Goal: Transaction & Acquisition: Purchase product/service

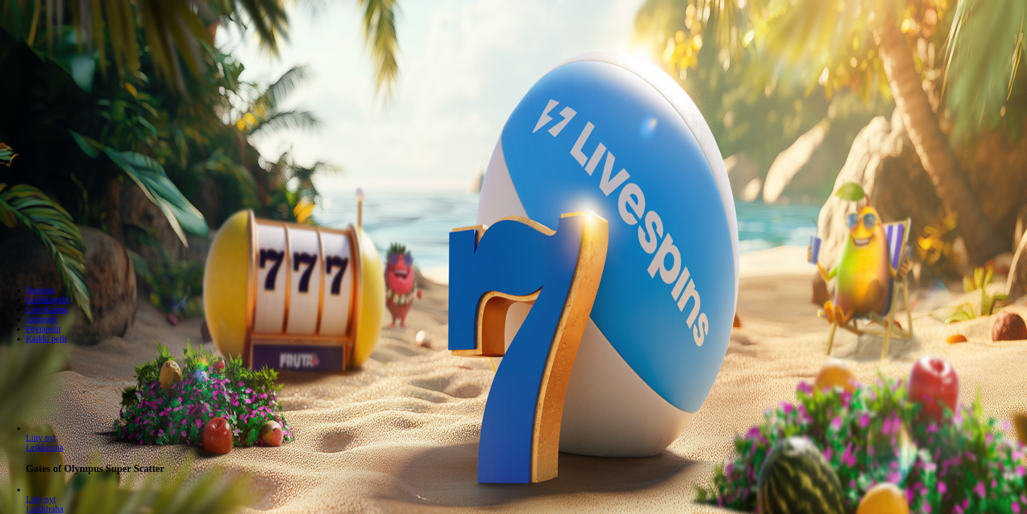
click at [73, 43] on span "Kirjaudu" at bounding box center [74, 39] width 26 height 8
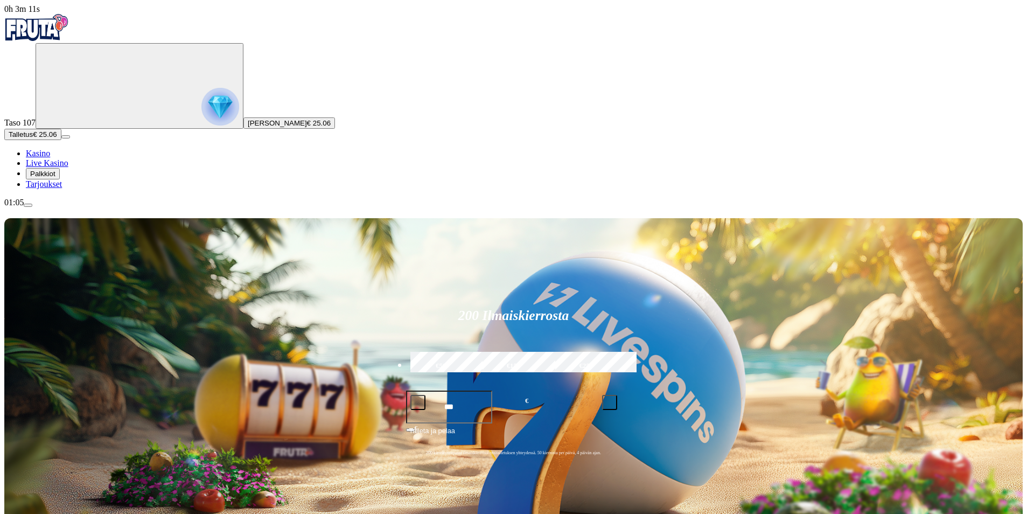
click at [61, 140] on button "Talletus € 25.06" at bounding box center [32, 134] width 57 height 11
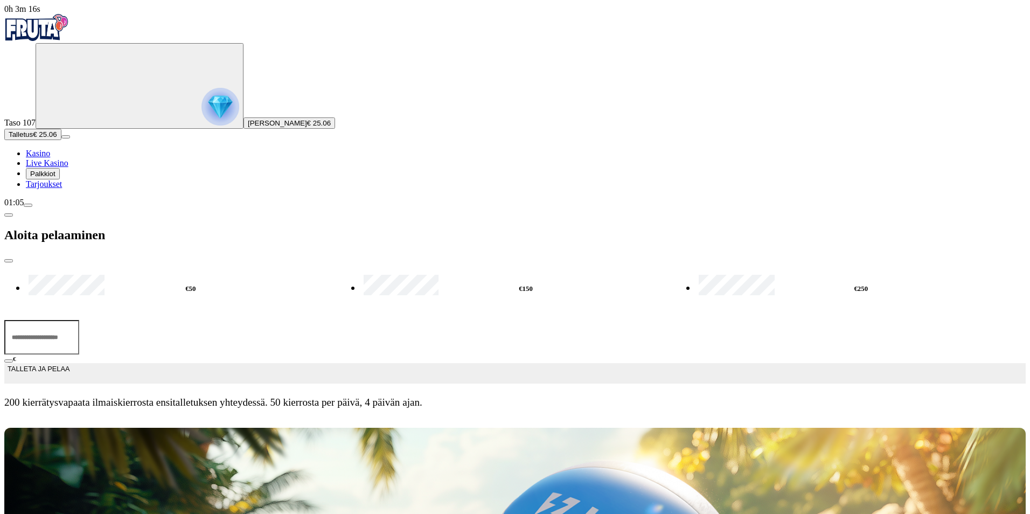
click at [61, 140] on button "Talletus € 25.06" at bounding box center [32, 134] width 57 height 11
click at [55, 189] on span "Tarjoukset" at bounding box center [44, 183] width 36 height 9
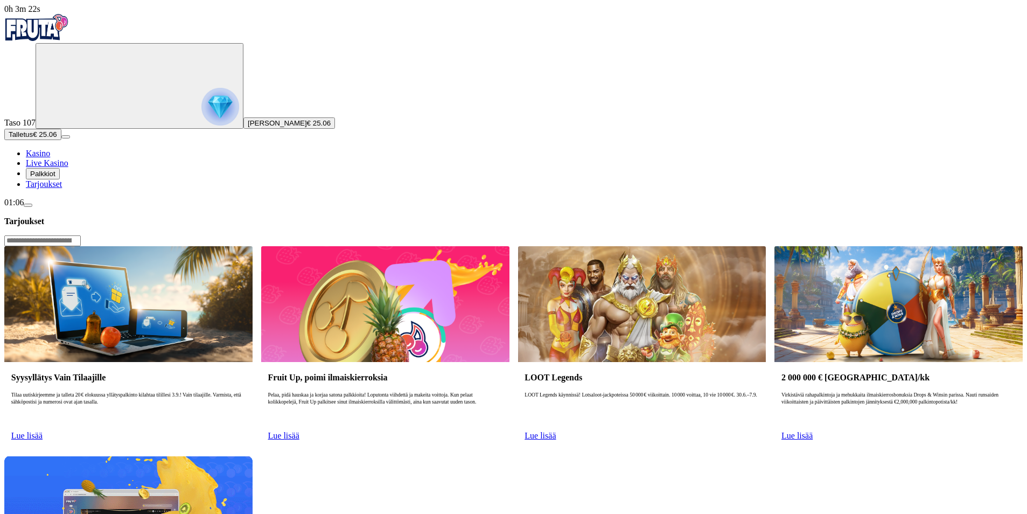
click at [55, 178] on span "Palkkiot" at bounding box center [42, 174] width 25 height 8
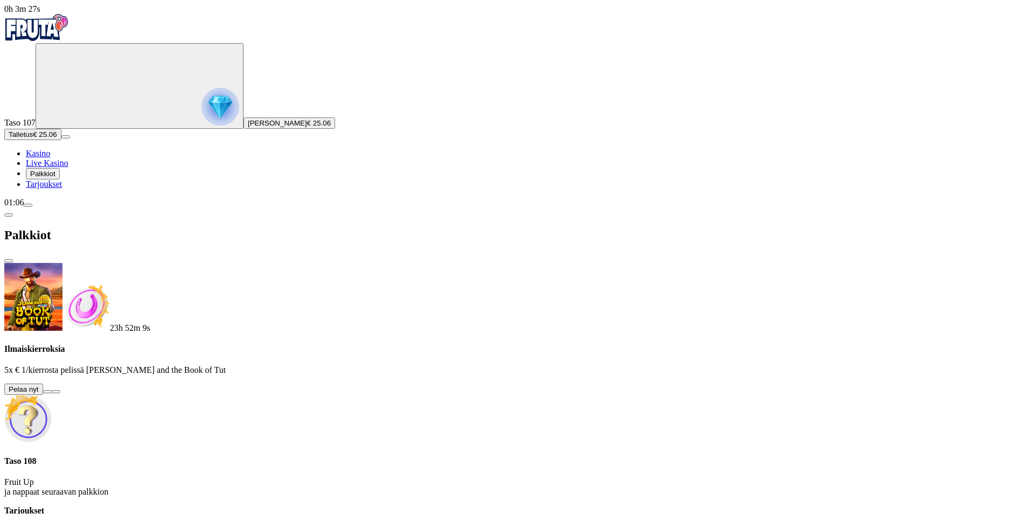
click at [52, 390] on button at bounding box center [47, 391] width 9 height 3
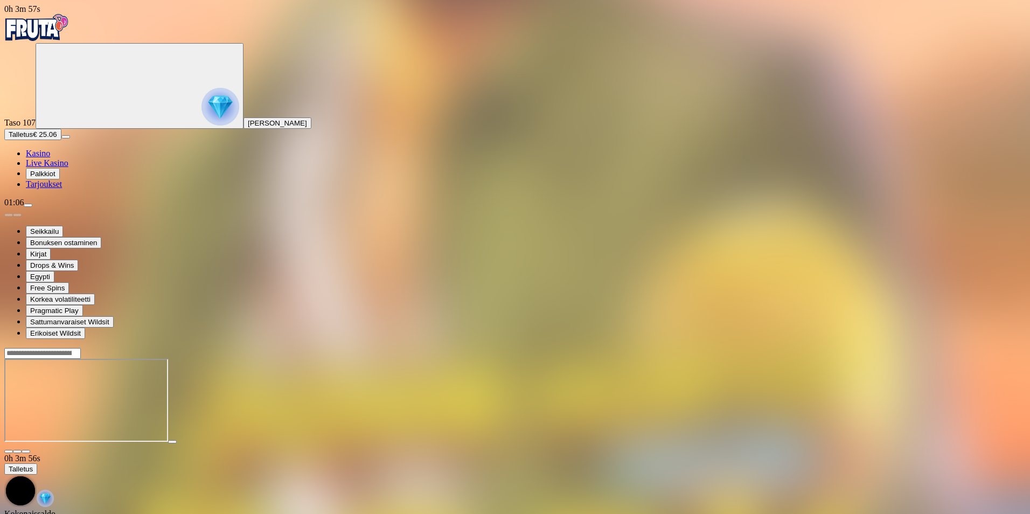
click at [9, 451] on span "close icon" at bounding box center [9, 451] width 0 height 0
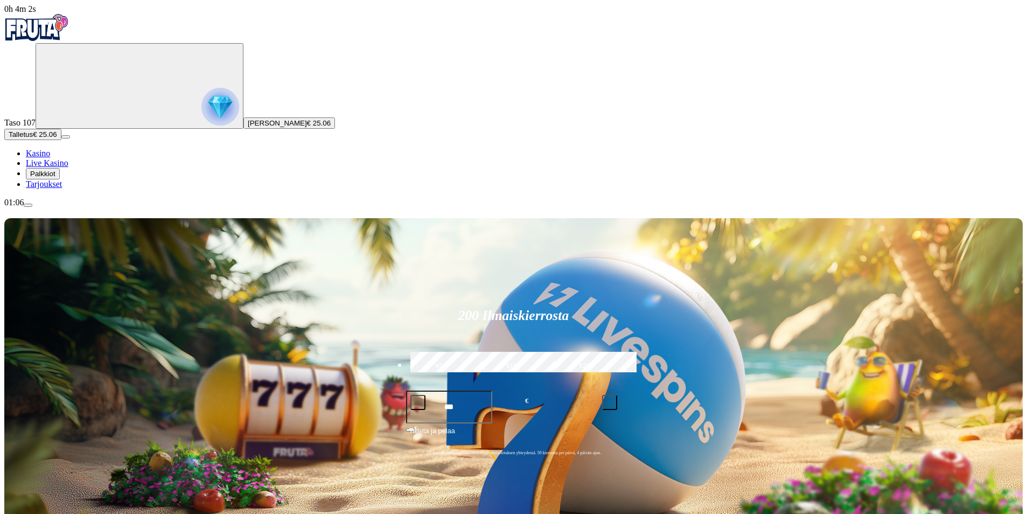
click at [33, 138] on span "Talletus" at bounding box center [21, 134] width 24 height 8
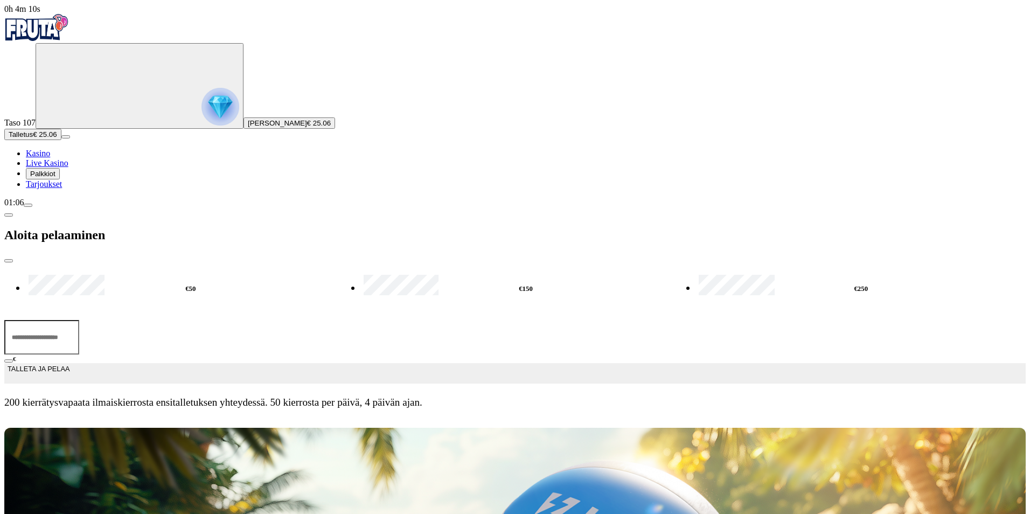
click at [79, 320] on input "***" at bounding box center [41, 337] width 75 height 34
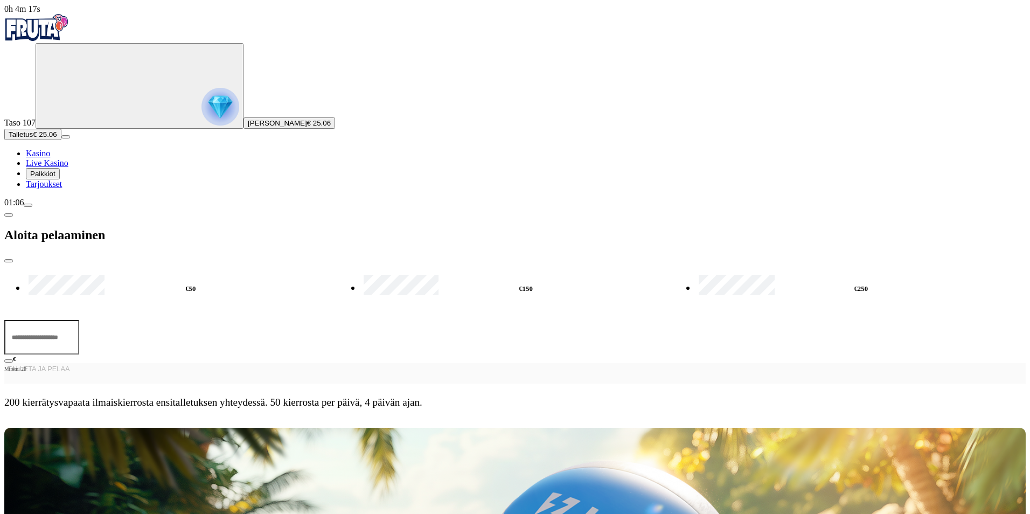
type input "*"
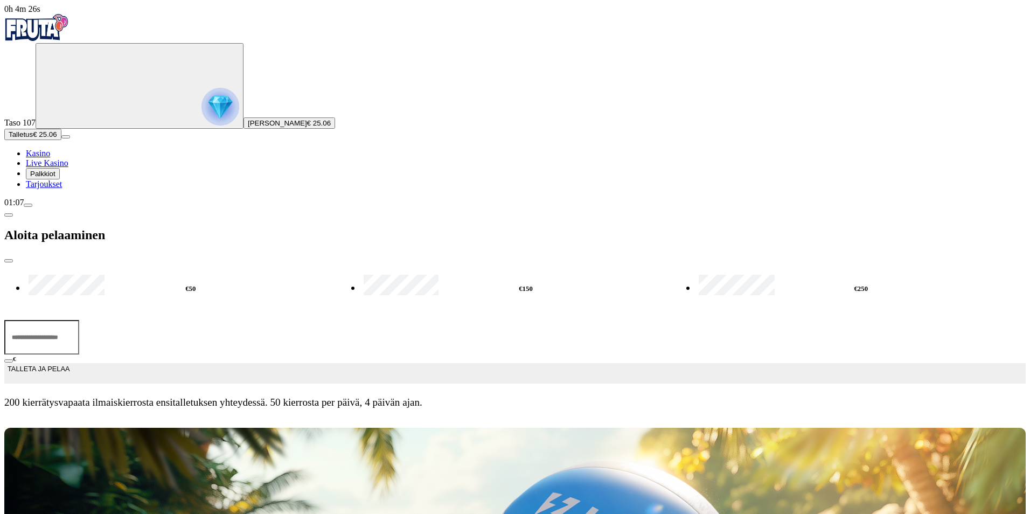
type input "**"
click at [69, 364] on span "TALLETA JA PELAA" at bounding box center [39, 373] width 62 height 19
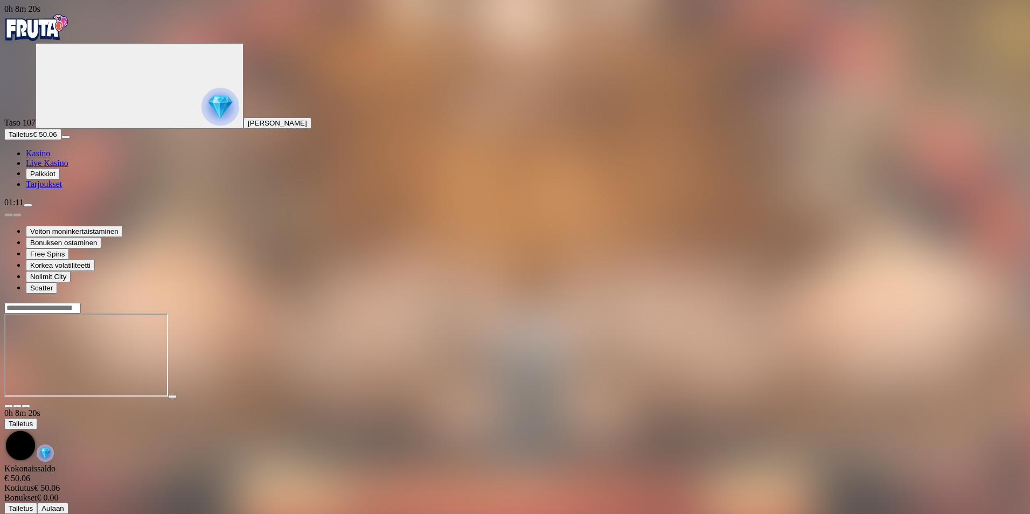
click at [9, 406] on span "close icon" at bounding box center [9, 406] width 0 height 0
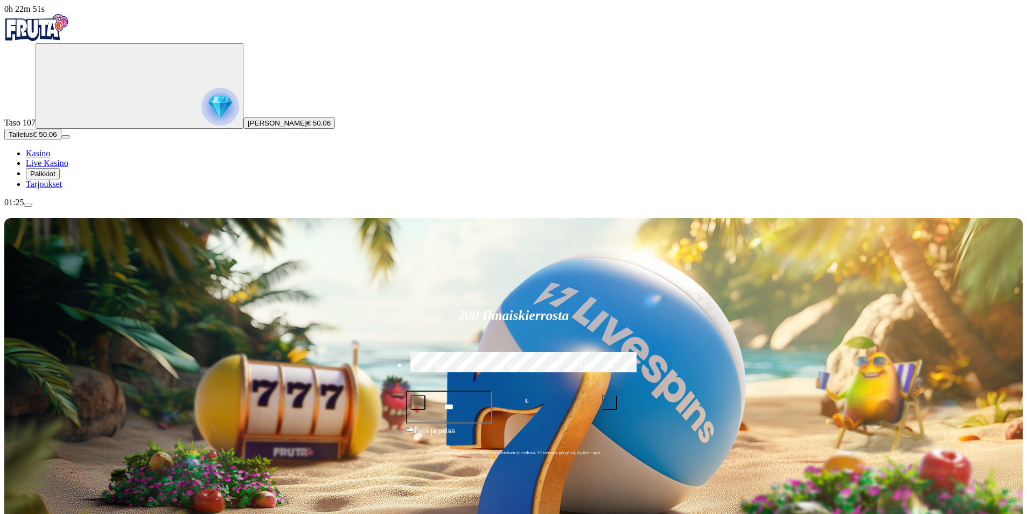
click at [33, 138] on span "Talletus" at bounding box center [21, 134] width 24 height 8
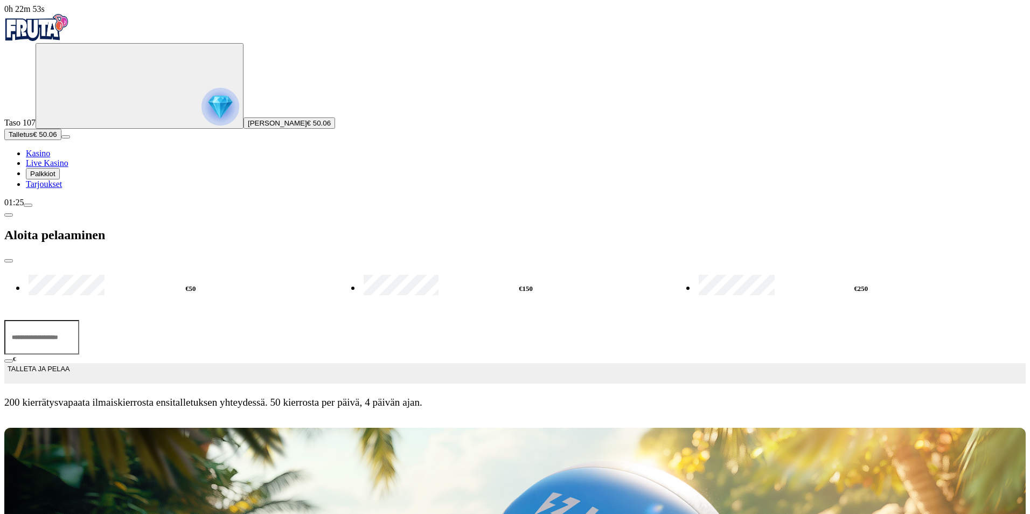
click at [79, 320] on input "***" at bounding box center [41, 337] width 75 height 34
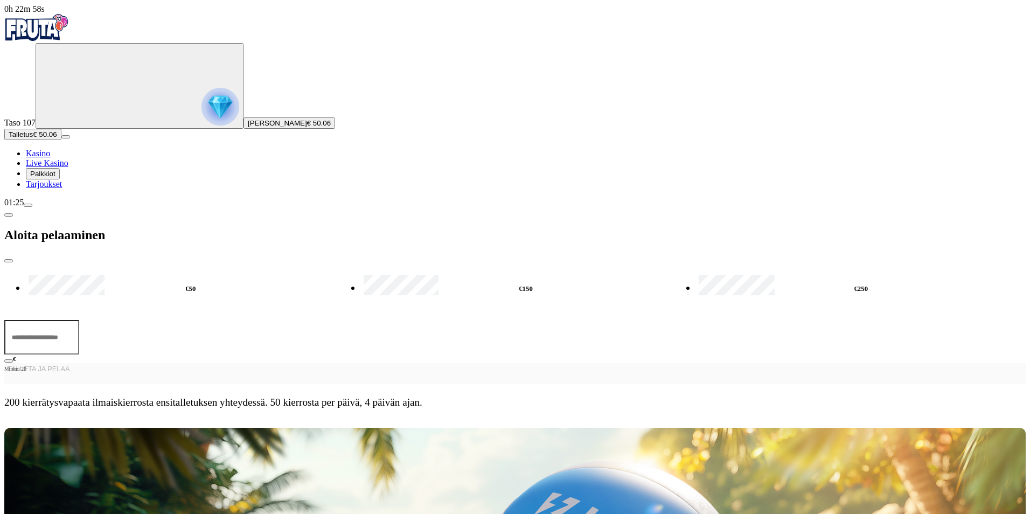
type input "*"
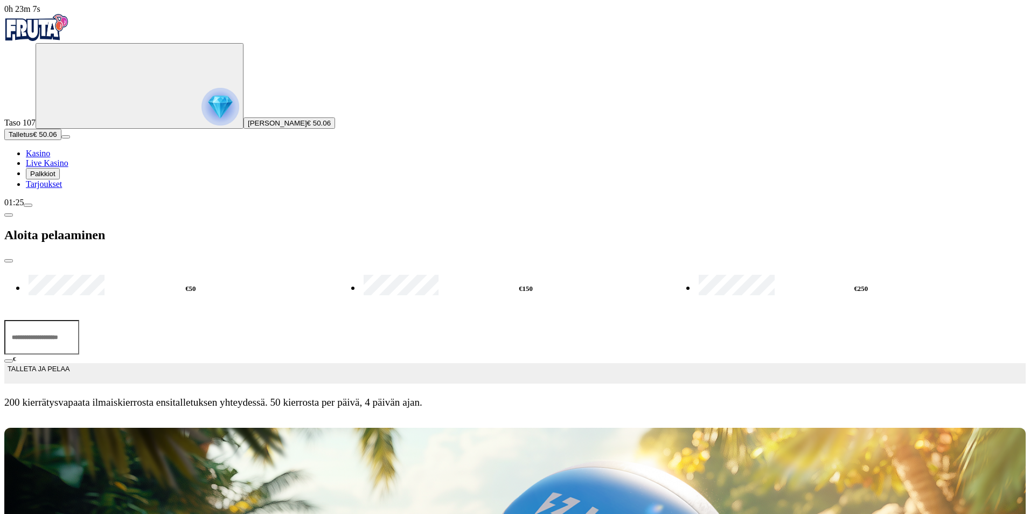
type input "**"
click at [69, 364] on span "TALLETA JA PELAA" at bounding box center [39, 373] width 62 height 19
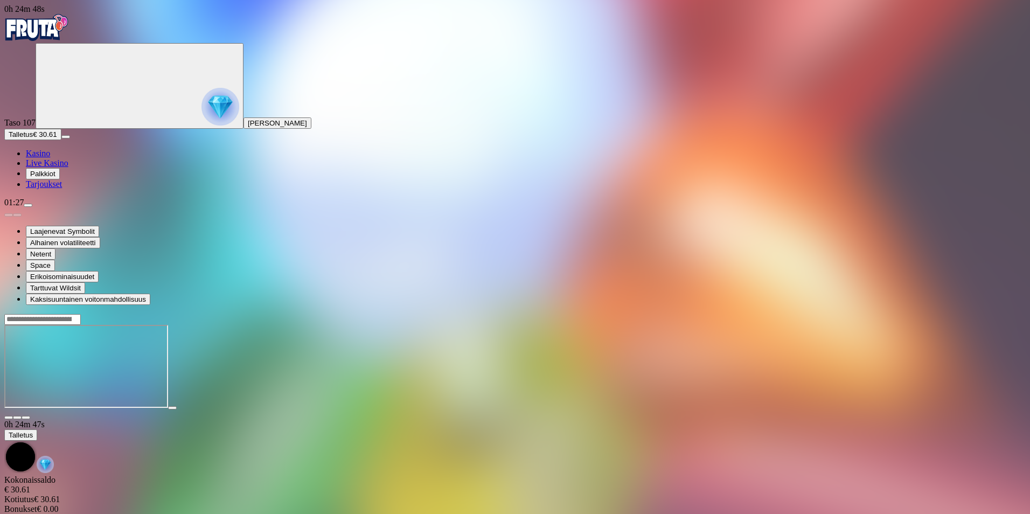
click at [26, 417] on span "fullscreen icon" at bounding box center [26, 417] width 0 height 0
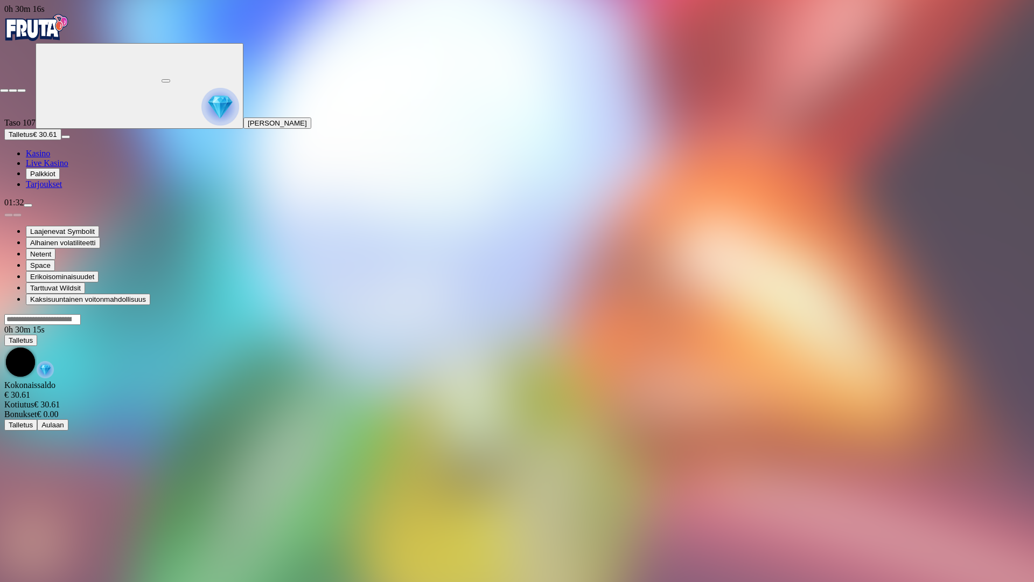
click at [4, 90] on span "close icon" at bounding box center [4, 90] width 0 height 0
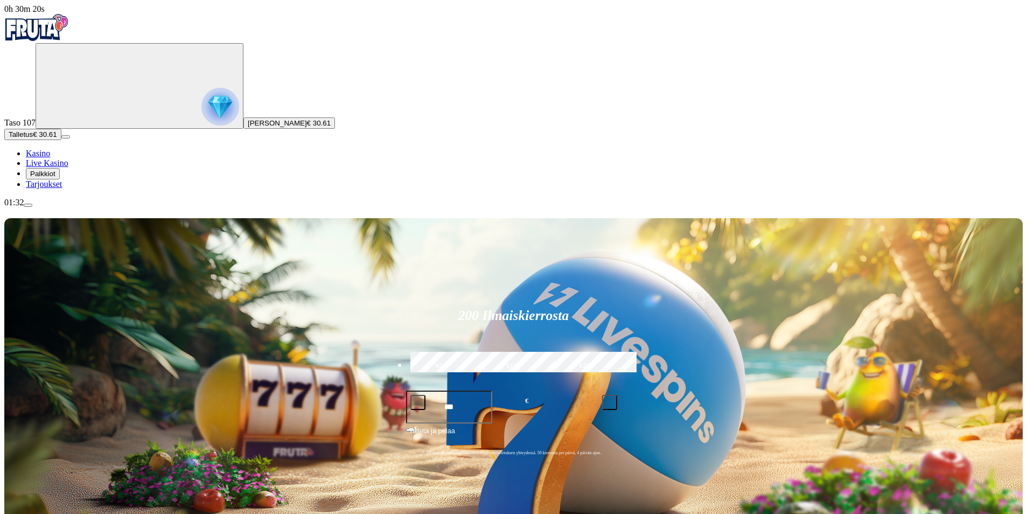
click at [33, 138] on span "Talletus" at bounding box center [21, 134] width 24 height 8
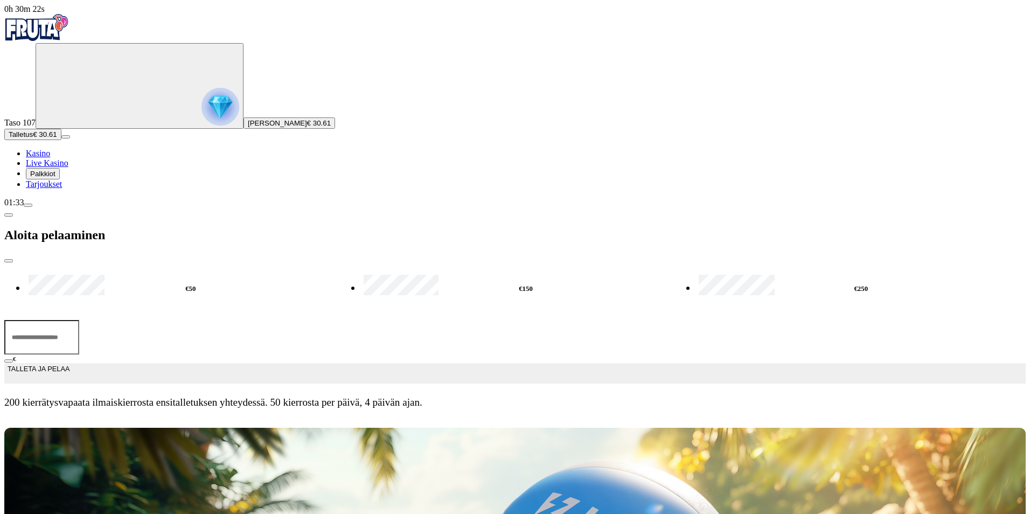
click at [79, 320] on input "***" at bounding box center [41, 337] width 75 height 34
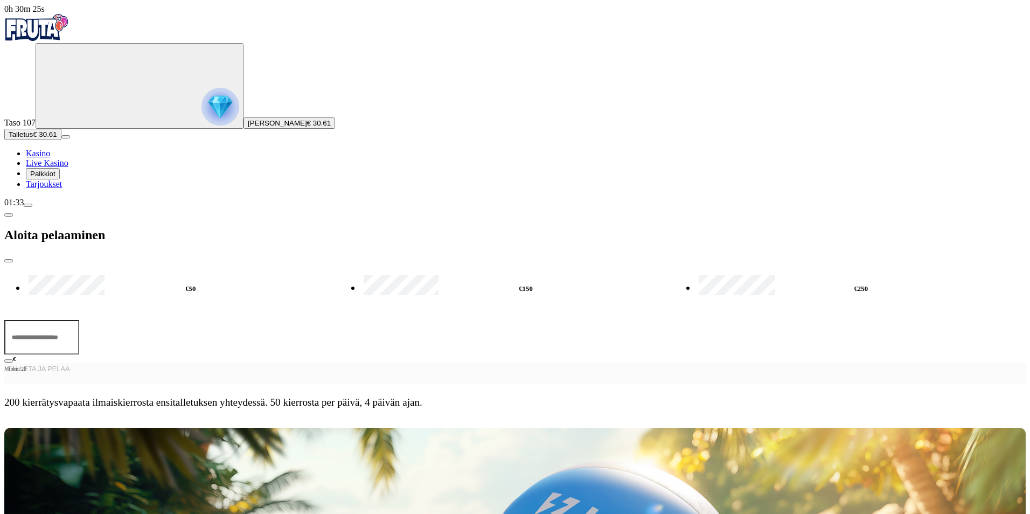
type input "*"
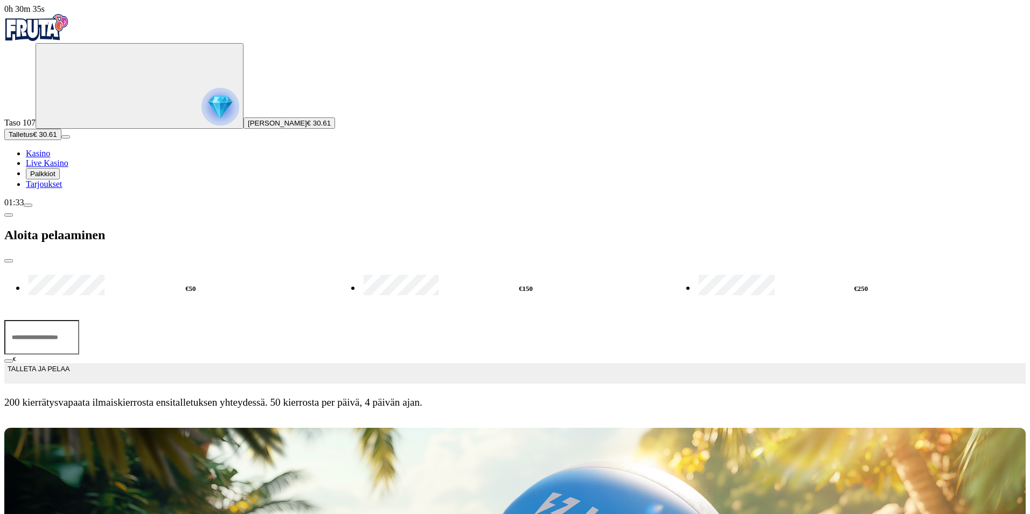
type input "**"
click at [345, 363] on button "TALLETA JA PELAA" at bounding box center [514, 373] width 1021 height 20
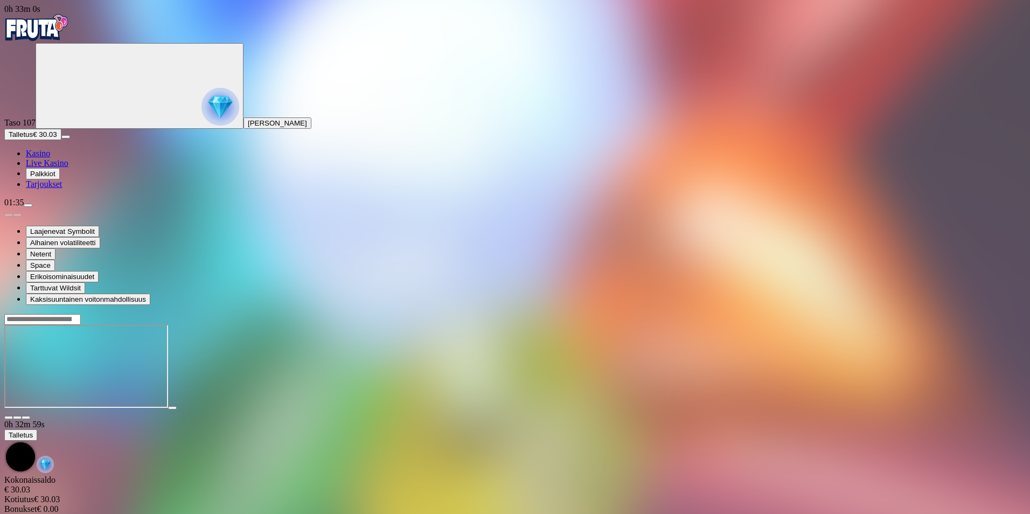
click at [26, 417] on span "fullscreen icon" at bounding box center [26, 417] width 0 height 0
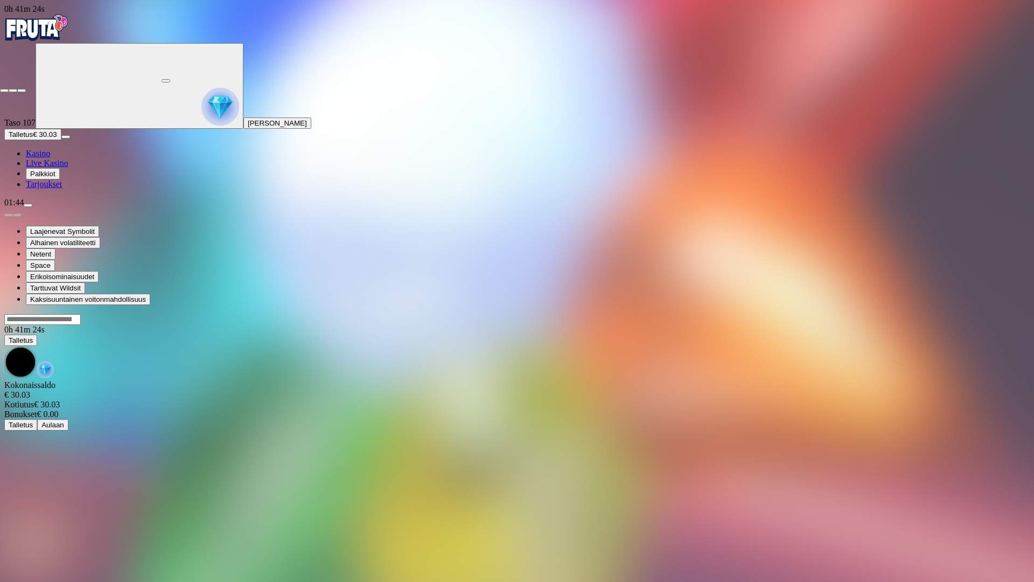
click at [4, 90] on span "close icon" at bounding box center [4, 90] width 0 height 0
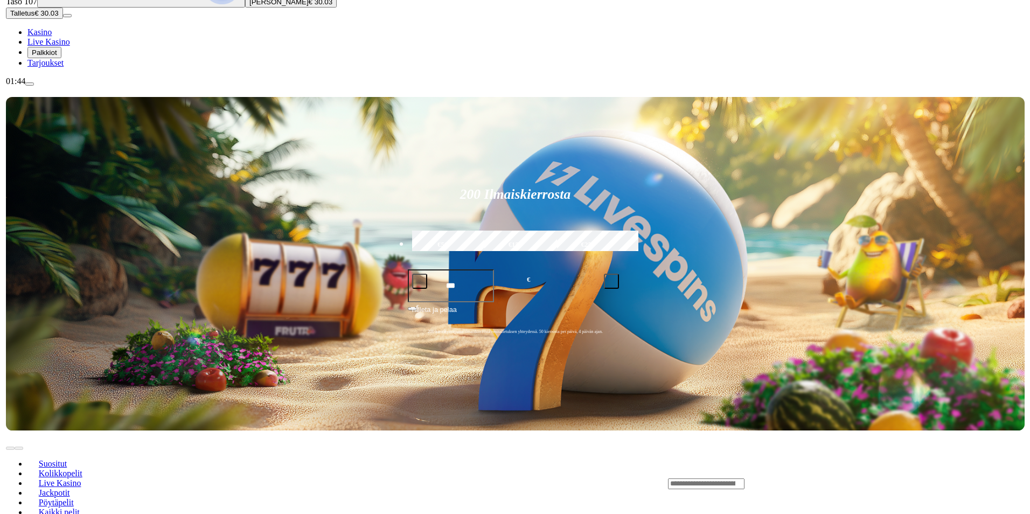
scroll to position [108, 0]
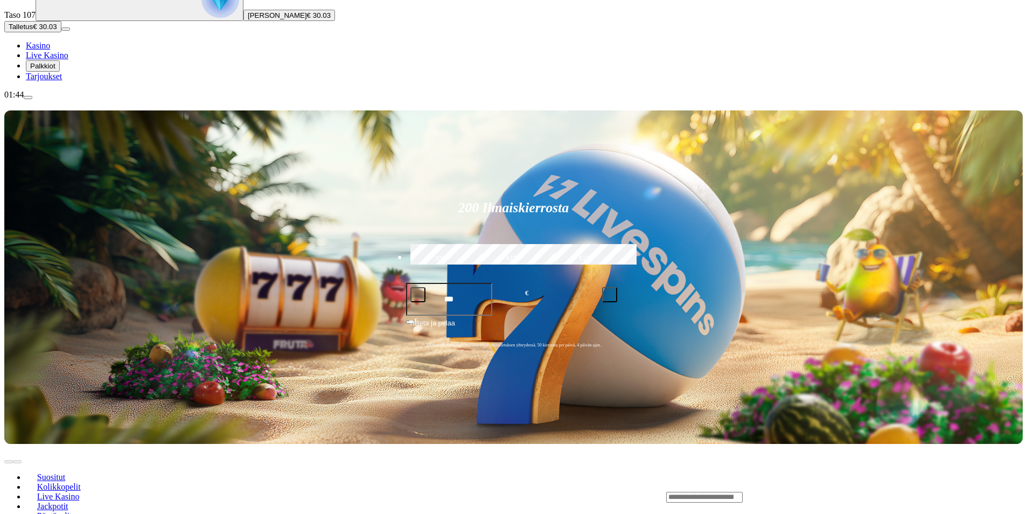
click at [33, 31] on span "Talletus" at bounding box center [21, 27] width 24 height 8
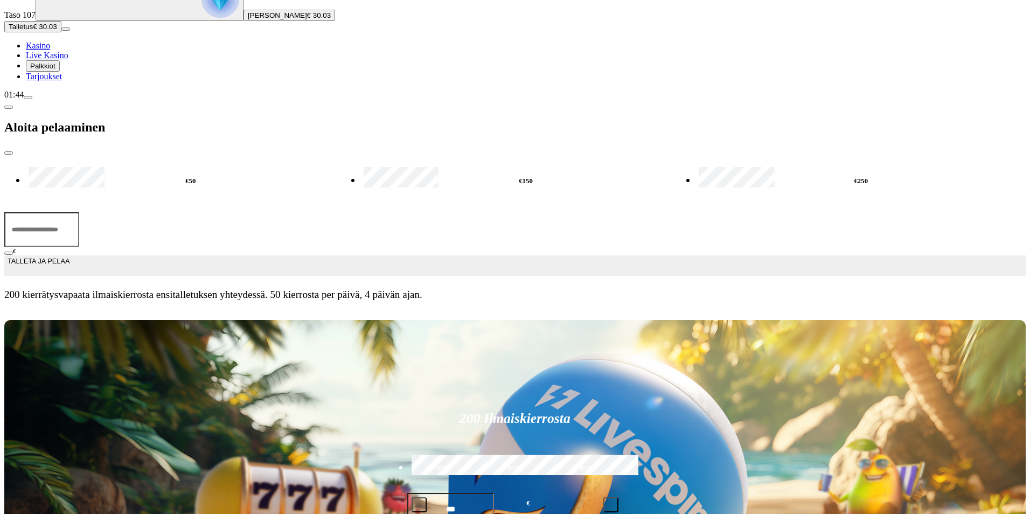
click at [79, 212] on input "***" at bounding box center [41, 229] width 75 height 34
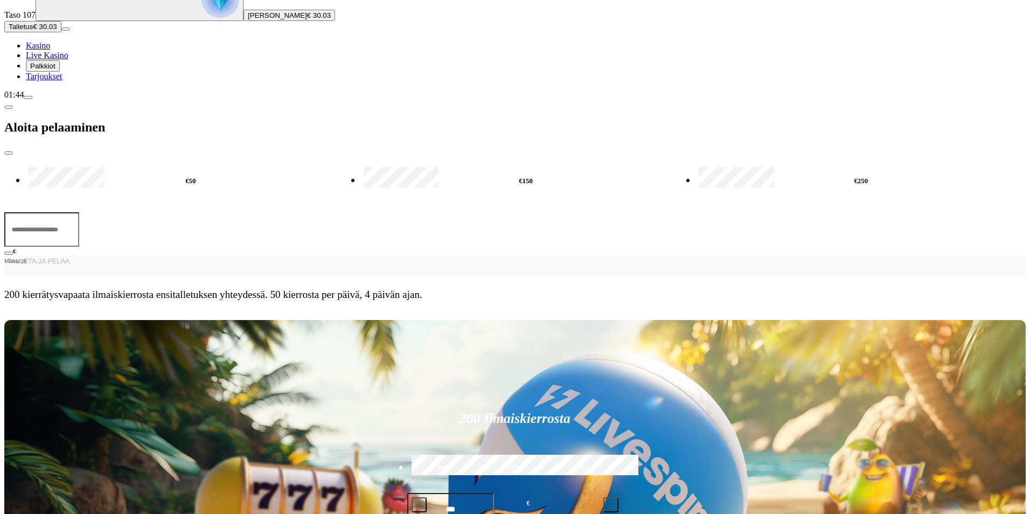
type input "*"
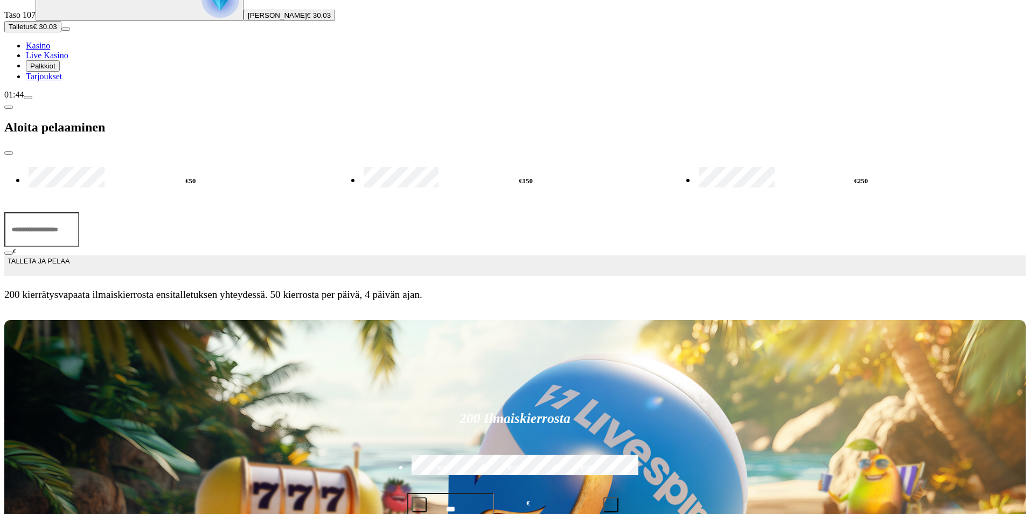
type input "**"
click at [69, 256] on span "TALLETA JA PELAA" at bounding box center [39, 265] width 62 height 19
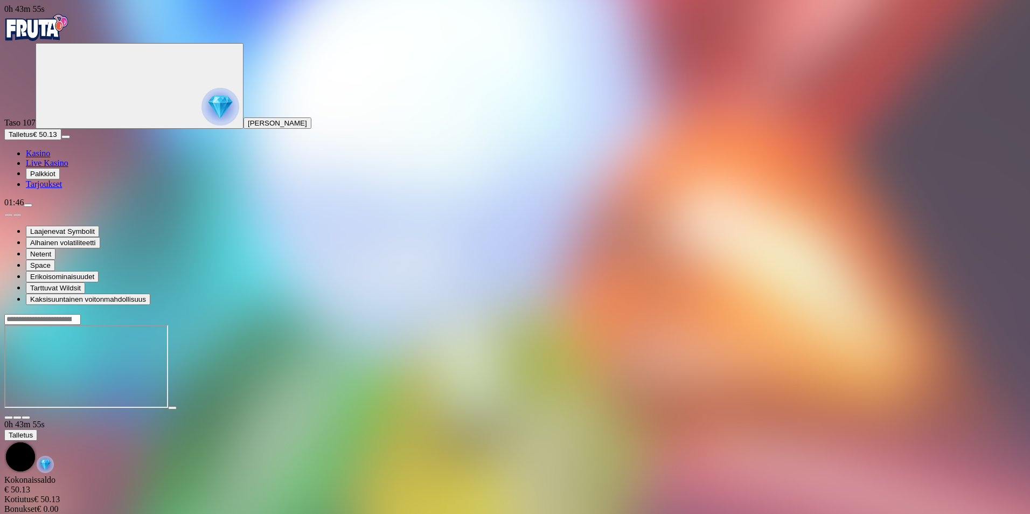
click at [26, 417] on span "fullscreen icon" at bounding box center [26, 417] width 0 height 0
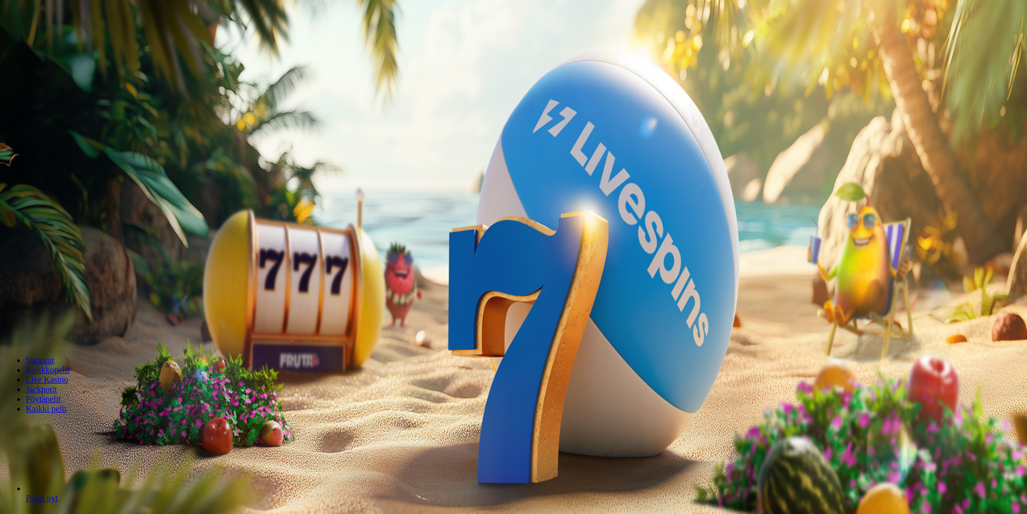
click at [28, 169] on span "menu icon" at bounding box center [28, 169] width 0 height 0
click at [34, 299] on span "Kotiutus" at bounding box center [22, 303] width 26 height 8
click at [81, 227] on input "number" at bounding box center [42, 232] width 76 height 11
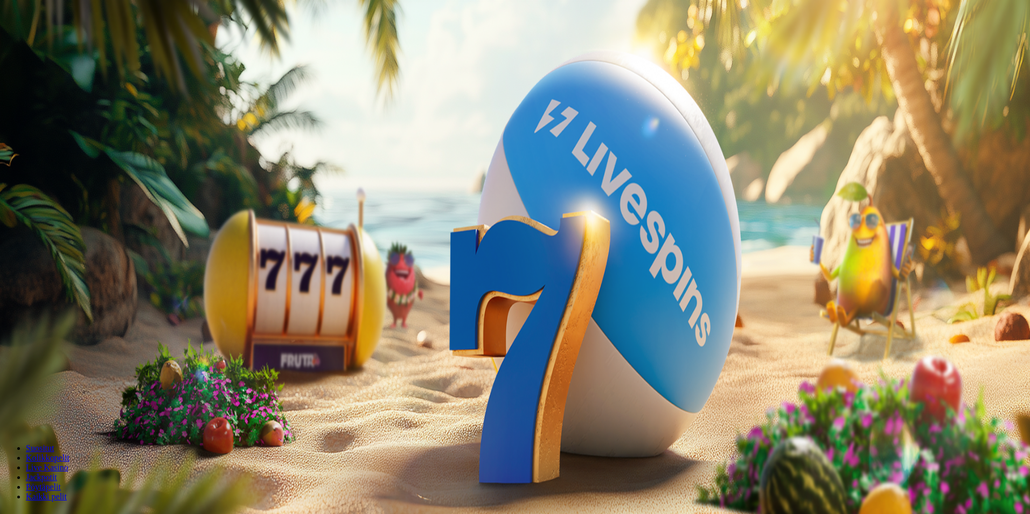
type input "**"
click at [44, 249] on span "Ulosmaksu" at bounding box center [27, 253] width 36 height 8
click at [9, 224] on span "close icon" at bounding box center [9, 224] width 0 height 0
click at [48, 141] on span "Palkkiot" at bounding box center [42, 137] width 25 height 8
click at [65, 333] on button at bounding box center [60, 334] width 9 height 3
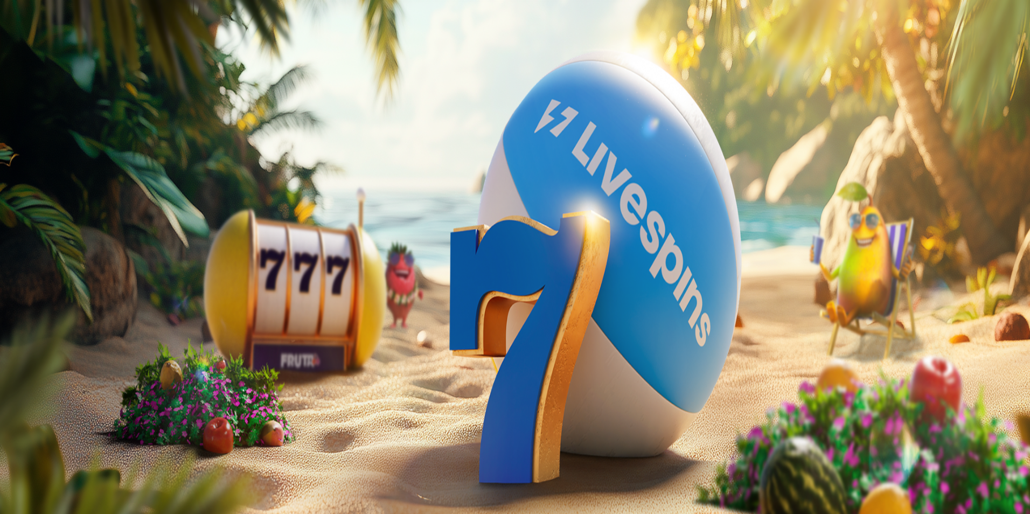
click at [56, 369] on button "Avaa palkinto" at bounding box center [30, 374] width 52 height 11
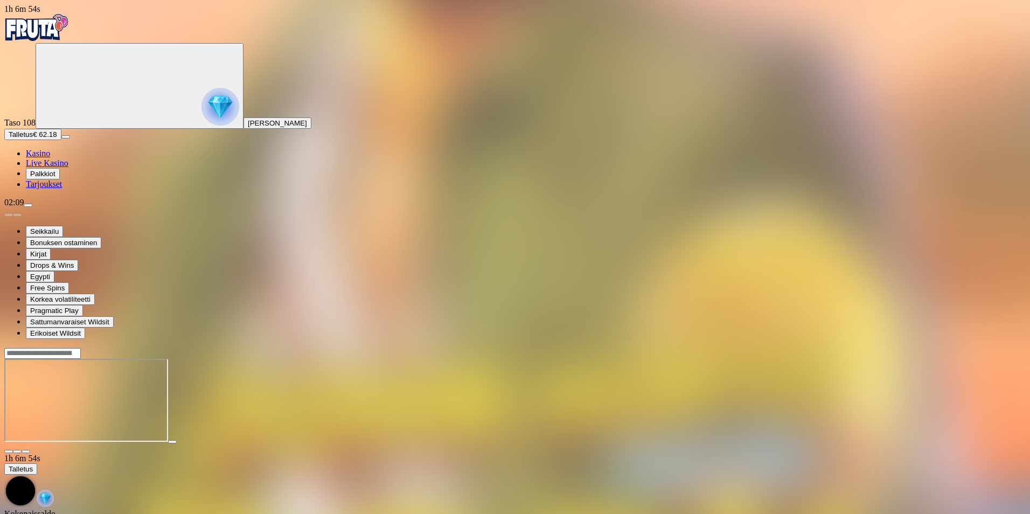
click at [30, 450] on button "button" at bounding box center [26, 451] width 9 height 3
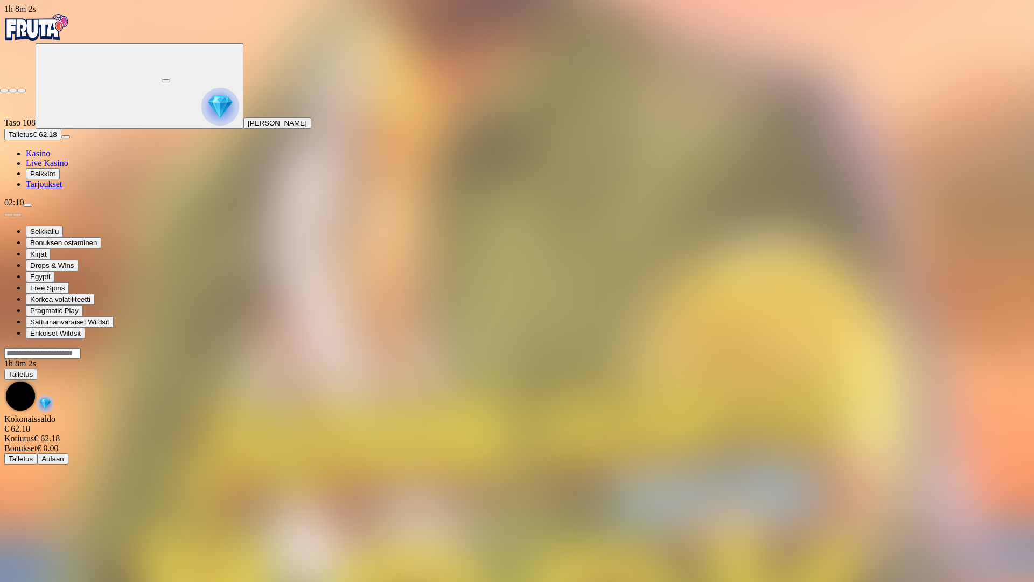
click at [22, 90] on span "fullscreen-exit icon" at bounding box center [22, 90] width 0 height 0
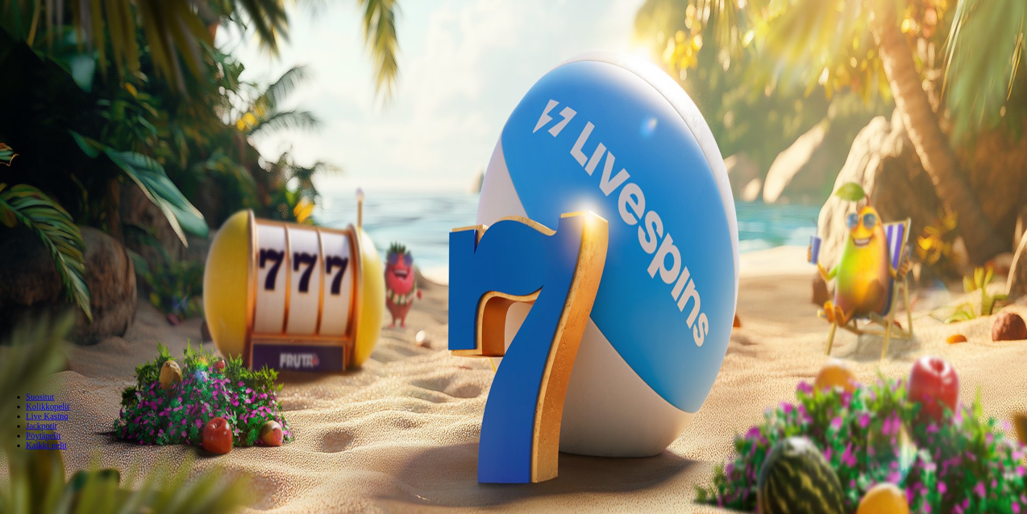
click at [28, 205] on span "menu icon" at bounding box center [28, 205] width 0 height 0
click at [50, 466] on span "Kirjaudu ulos" at bounding box center [29, 470] width 41 height 8
